Goal: Navigation & Orientation: Find specific page/section

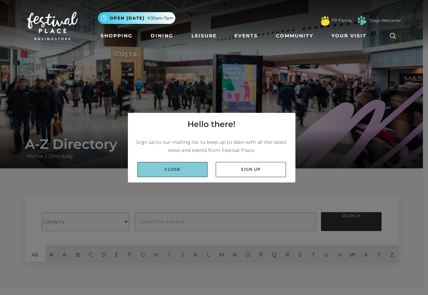
click at [179, 175] on link "Close" at bounding box center [172, 169] width 70 height 15
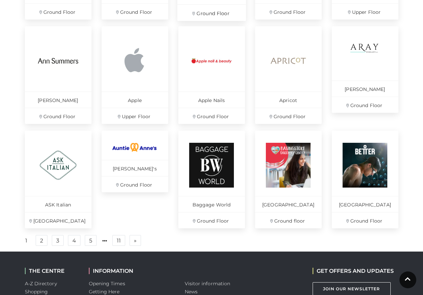
scroll to position [404, 0]
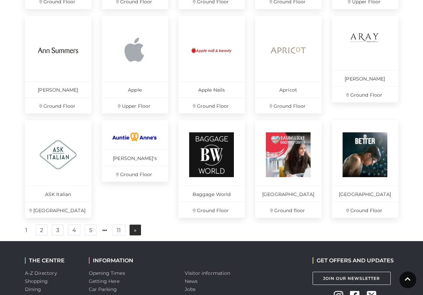
click at [131, 234] on link "» Next" at bounding box center [135, 229] width 11 height 11
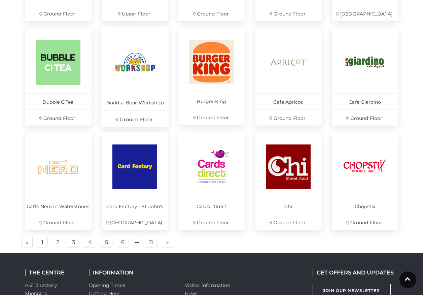
scroll to position [404, 0]
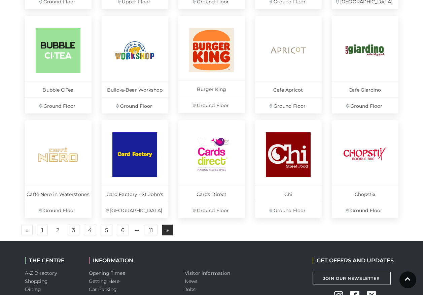
click at [171, 229] on link "» Next" at bounding box center [167, 229] width 11 height 11
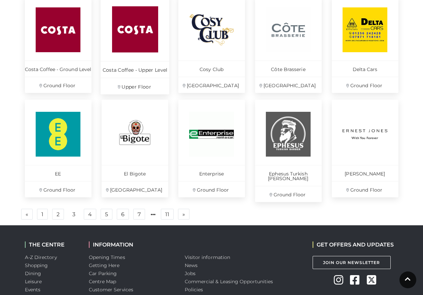
scroll to position [437, 0]
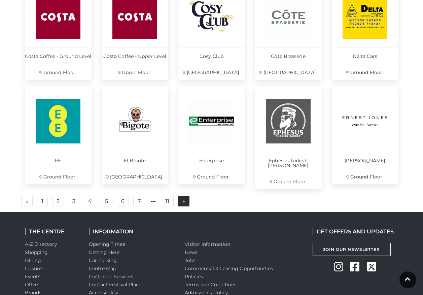
click at [179, 195] on link "» Next" at bounding box center [183, 200] width 11 height 11
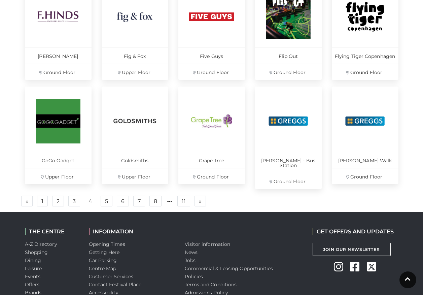
scroll to position [401, 0]
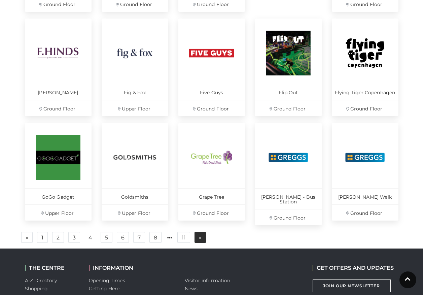
click at [200, 235] on span "»" at bounding box center [200, 237] width 3 height 5
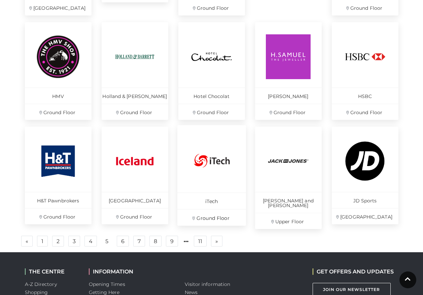
scroll to position [435, 0]
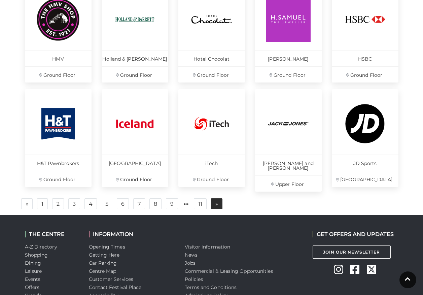
click at [216, 201] on span "»" at bounding box center [216, 203] width 3 height 5
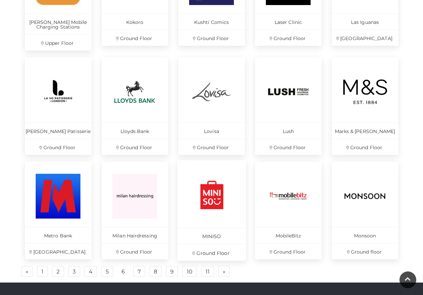
scroll to position [367, 0]
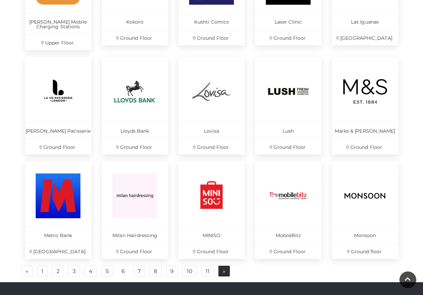
click at [225, 270] on link "» Next" at bounding box center [223, 270] width 11 height 11
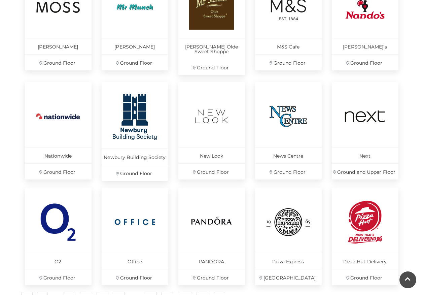
scroll to position [401, 0]
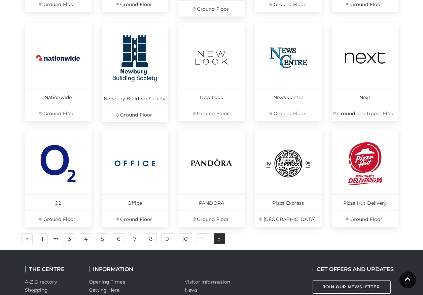
click at [220, 234] on link "» Next" at bounding box center [219, 238] width 11 height 11
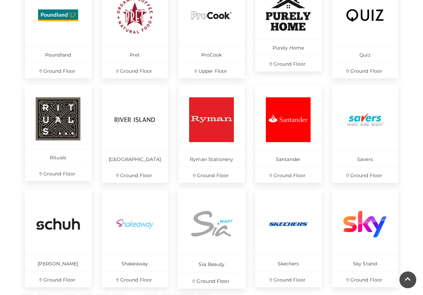
scroll to position [435, 0]
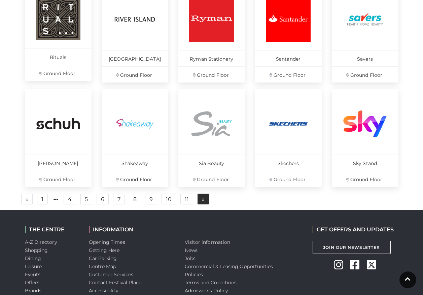
click at [208, 198] on link "» Next" at bounding box center [203, 198] width 11 height 11
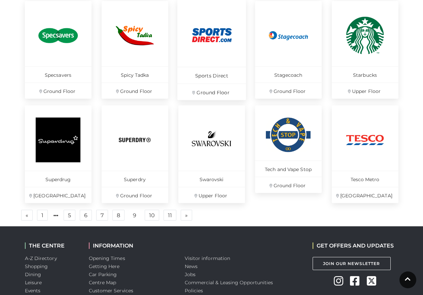
scroll to position [435, 0]
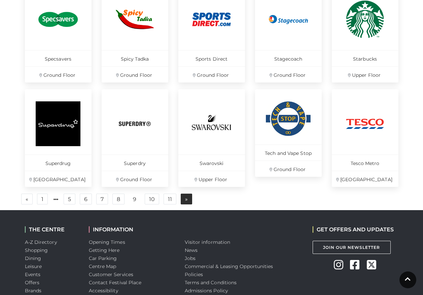
click at [186, 200] on span "»" at bounding box center [186, 198] width 3 height 5
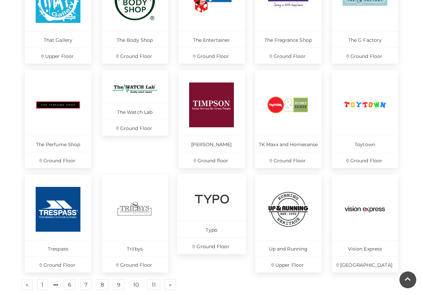
scroll to position [435, 0]
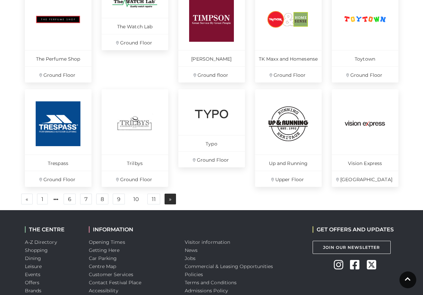
click at [170, 199] on span "»" at bounding box center [170, 198] width 3 height 5
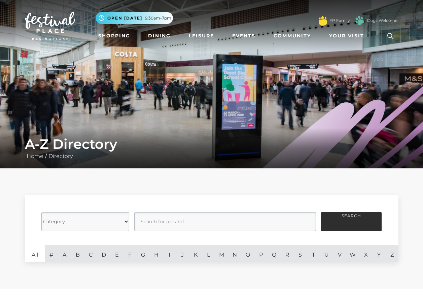
click at [64, 26] on img at bounding box center [50, 26] width 50 height 28
